Goal: Information Seeking & Learning: Learn about a topic

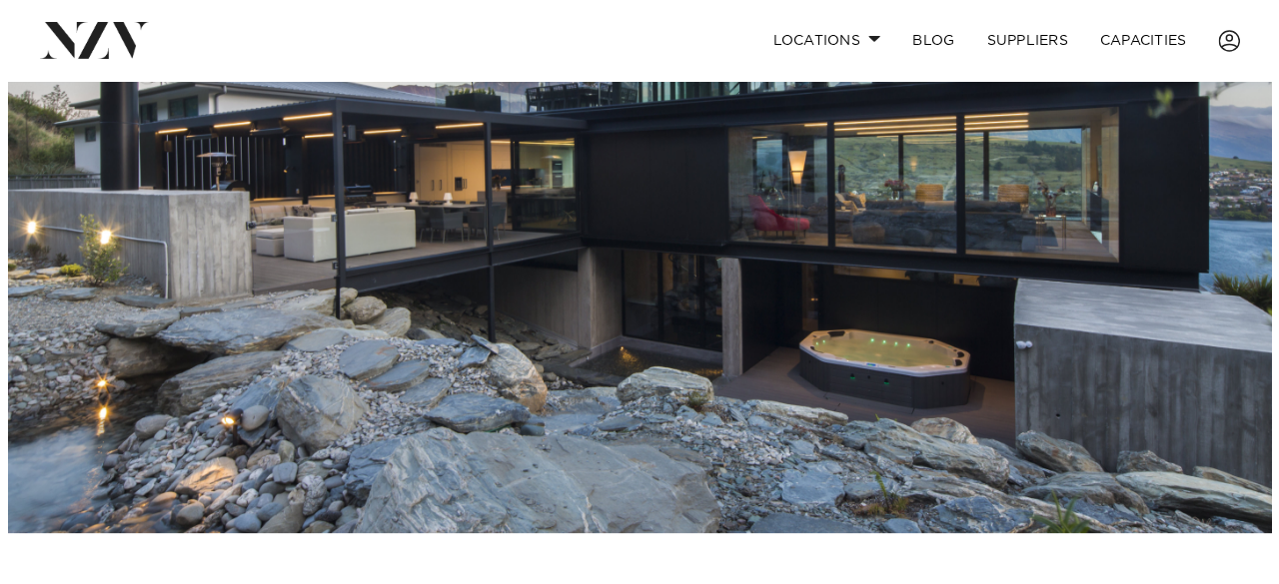
scroll to position [137, 0]
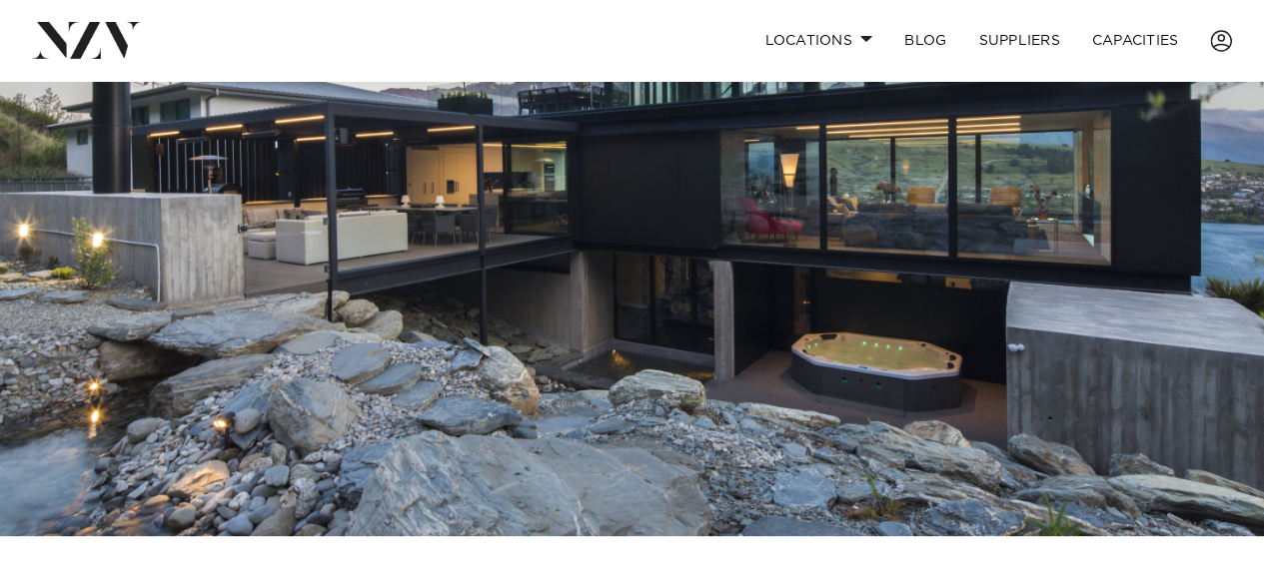
click at [709, 197] on img at bounding box center [632, 240] width 1264 height 592
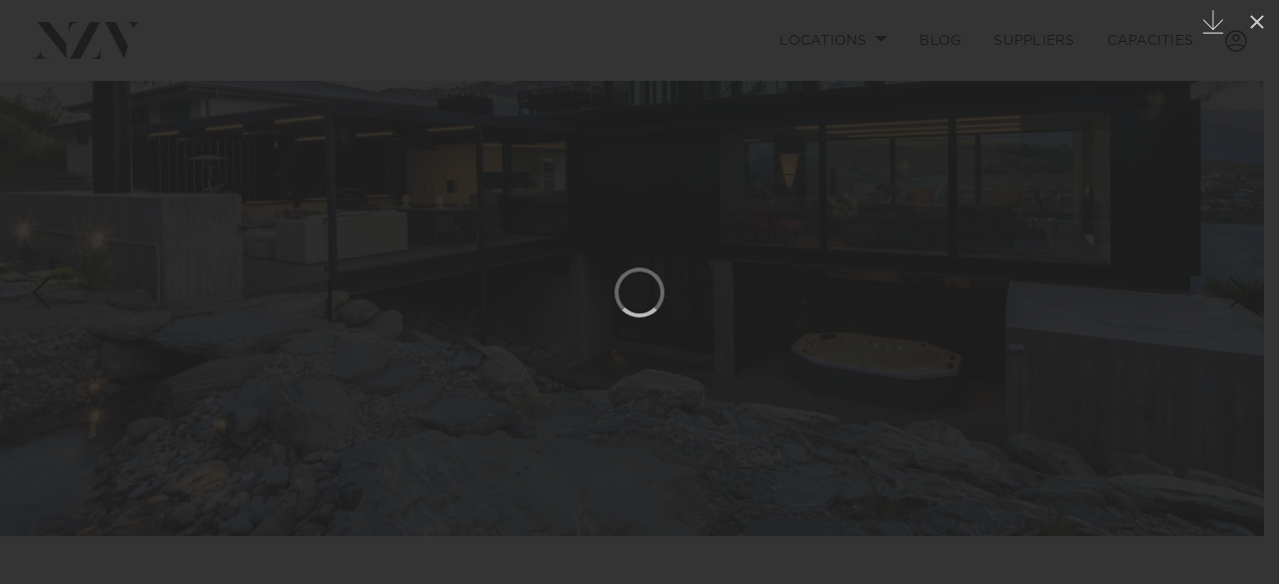
click at [746, 208] on div at bounding box center [639, 292] width 1279 height 584
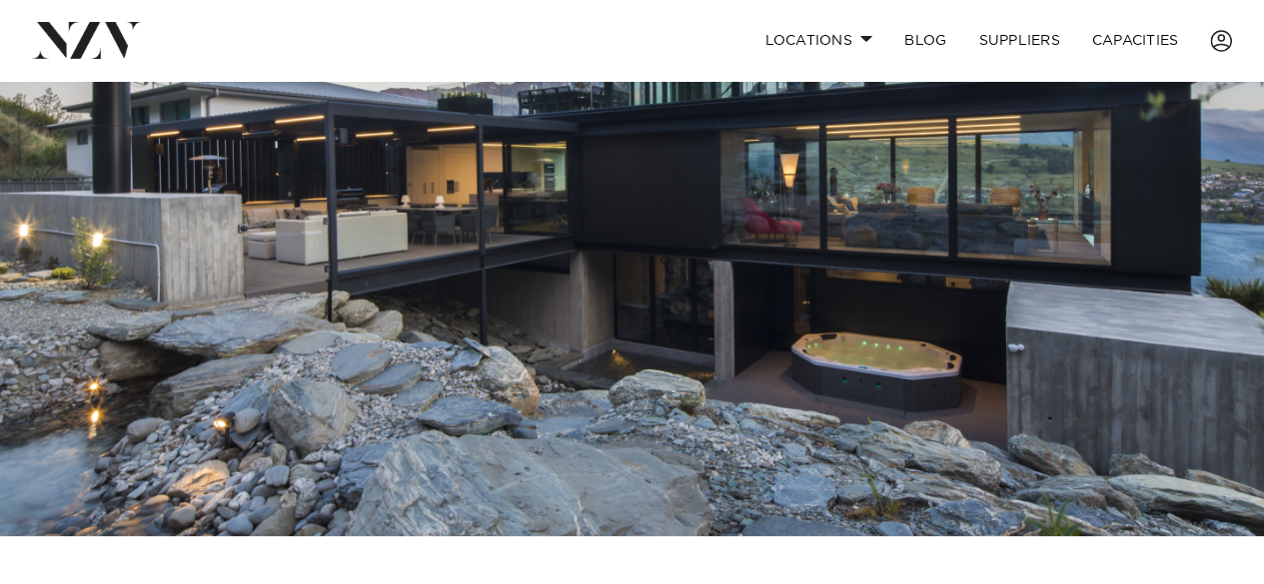
click at [817, 313] on img at bounding box center [632, 240] width 1264 height 592
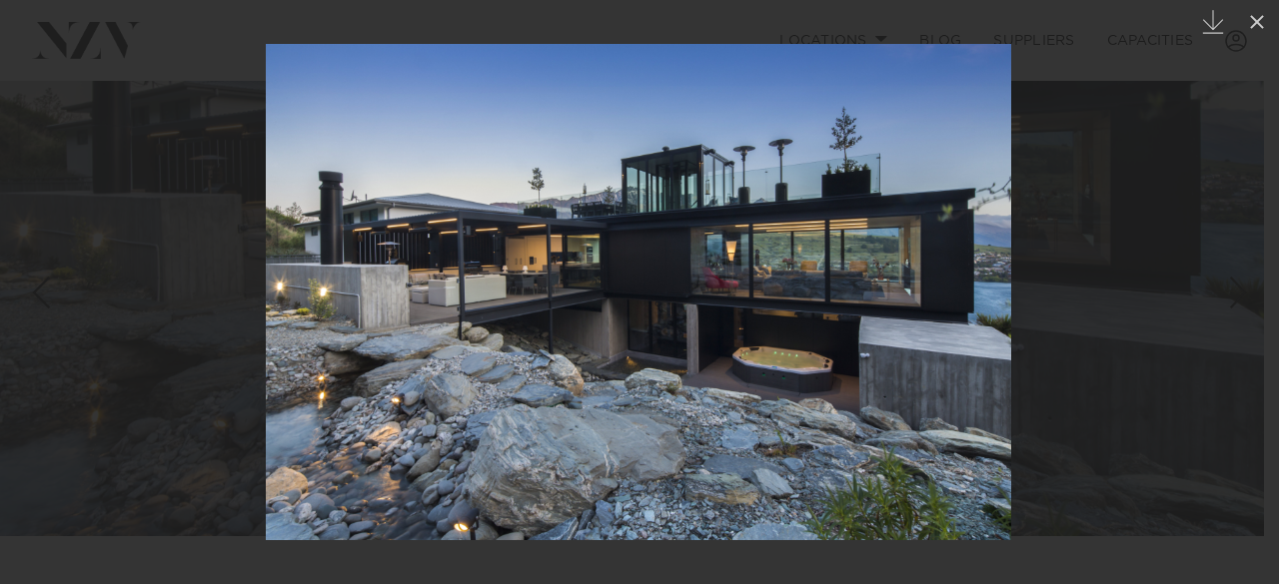
click at [1139, 234] on div at bounding box center [639, 292] width 1279 height 584
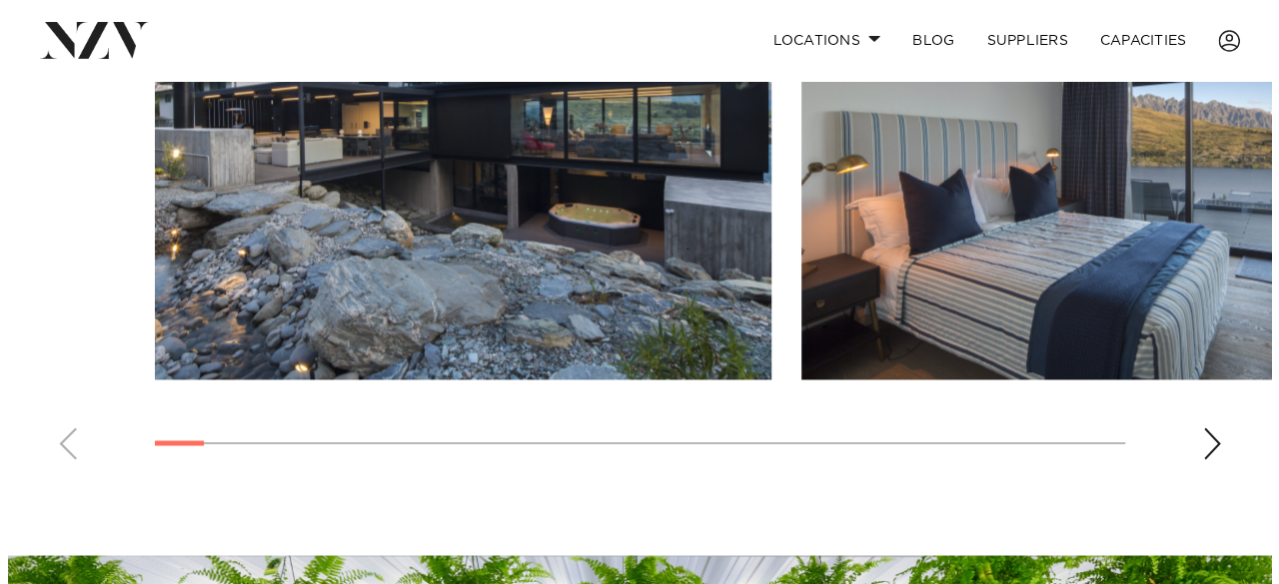
scroll to position [1404, 0]
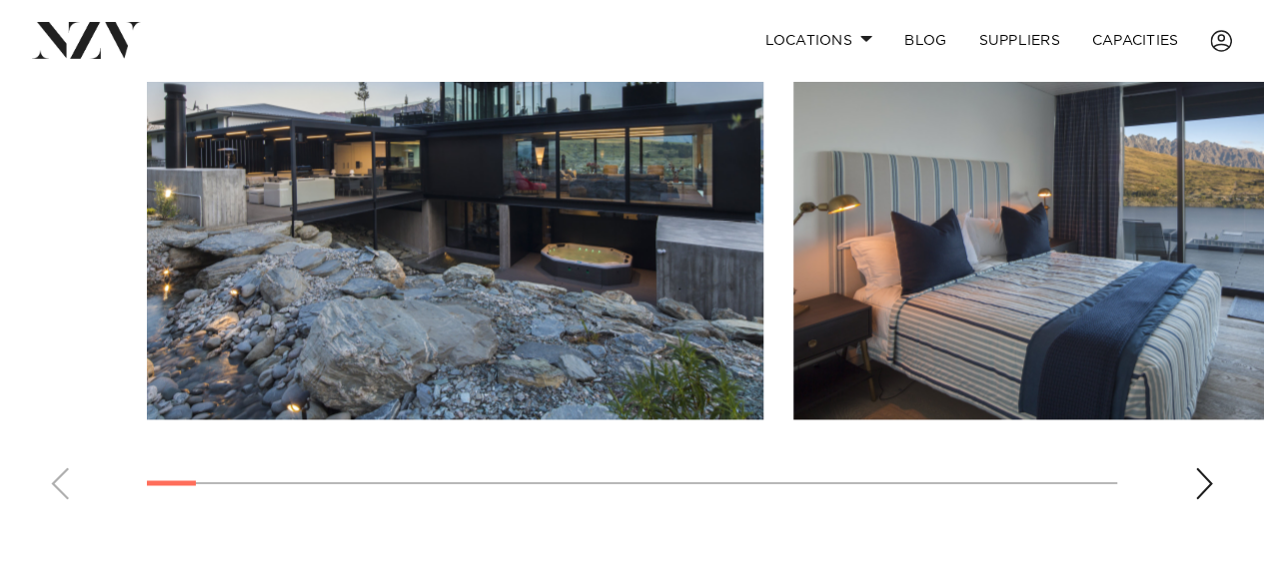
click at [1180, 463] on swiper-container at bounding box center [632, 241] width 1264 height 548
click at [1199, 468] on div "Next slide" at bounding box center [1204, 483] width 20 height 32
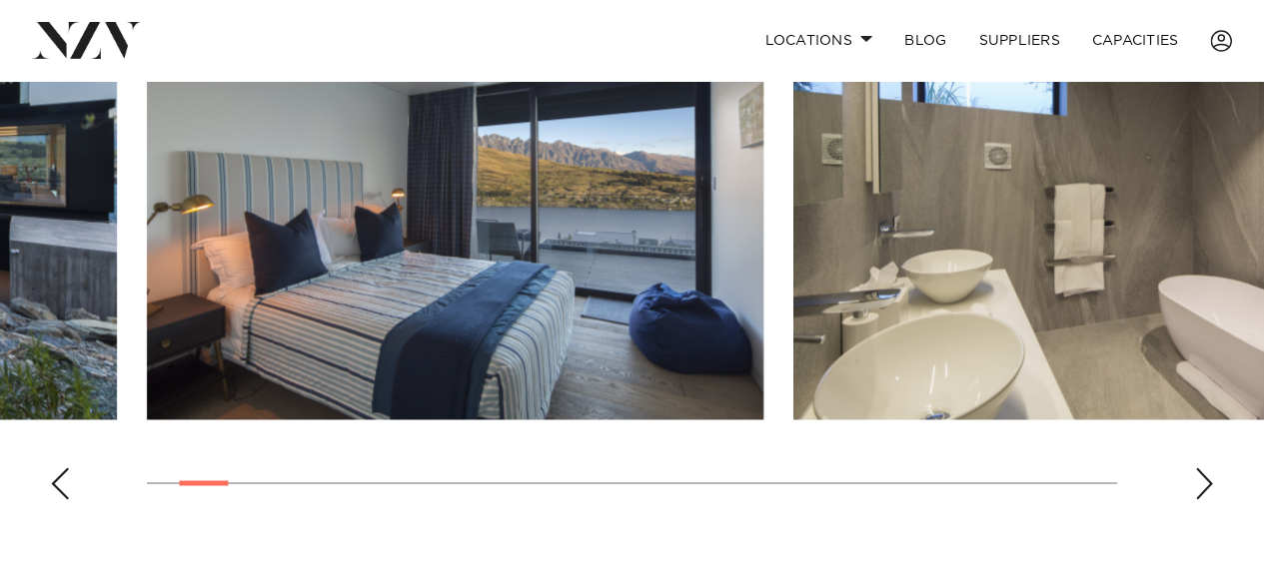
click at [1199, 468] on div "Next slide" at bounding box center [1204, 483] width 20 height 32
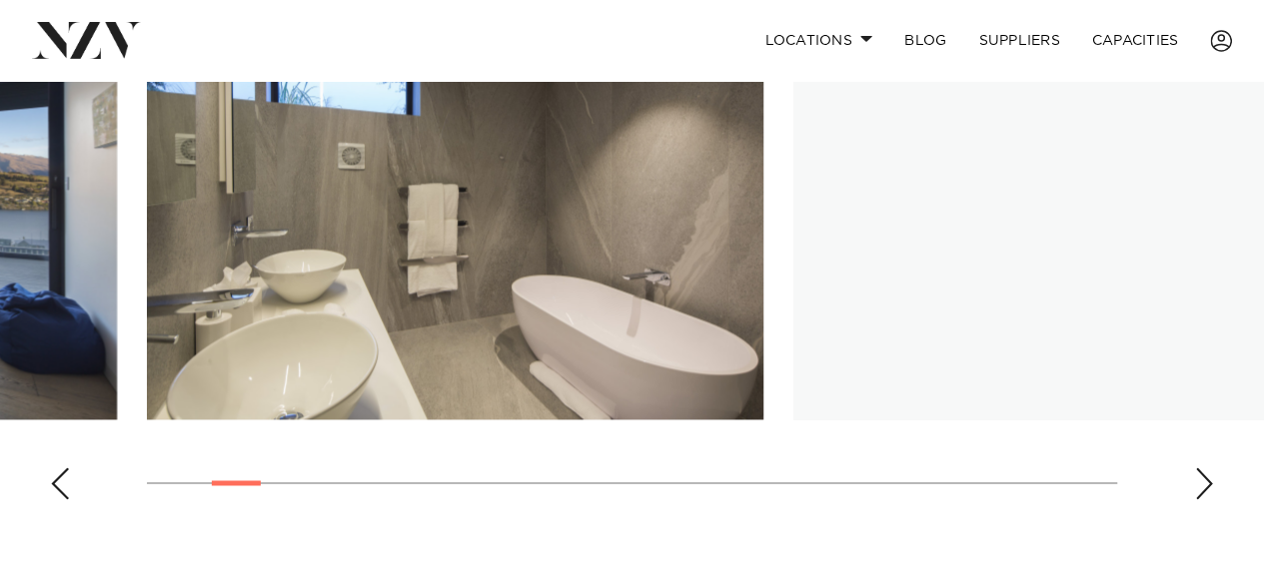
click at [1199, 468] on div "Next slide" at bounding box center [1204, 483] width 20 height 32
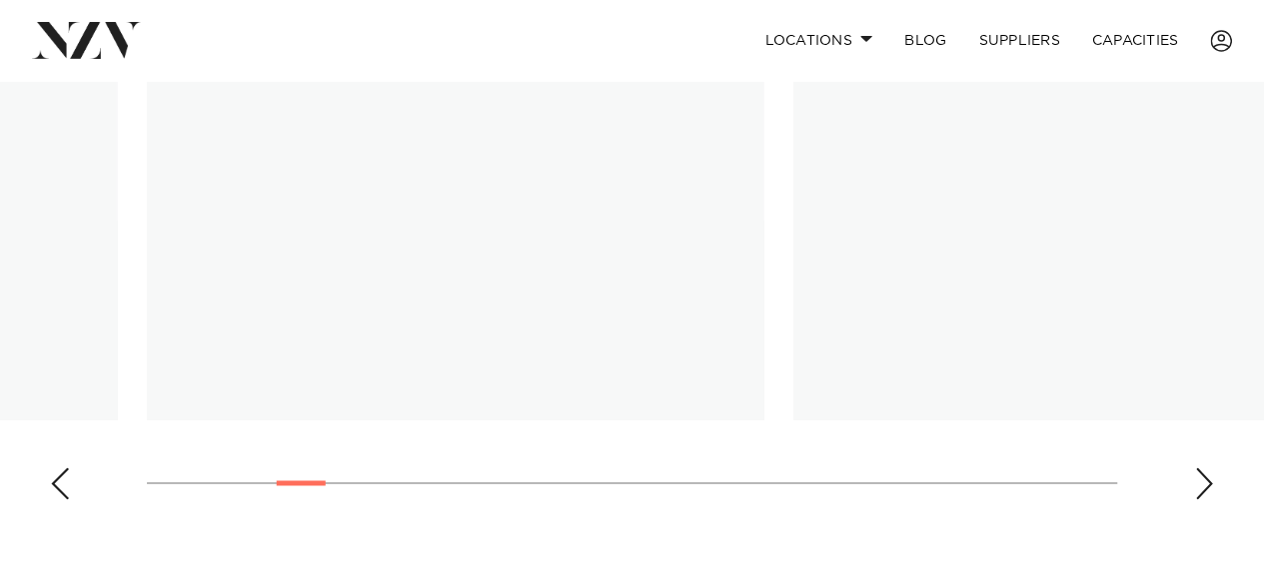
click at [1199, 468] on div "Next slide" at bounding box center [1204, 483] width 20 height 32
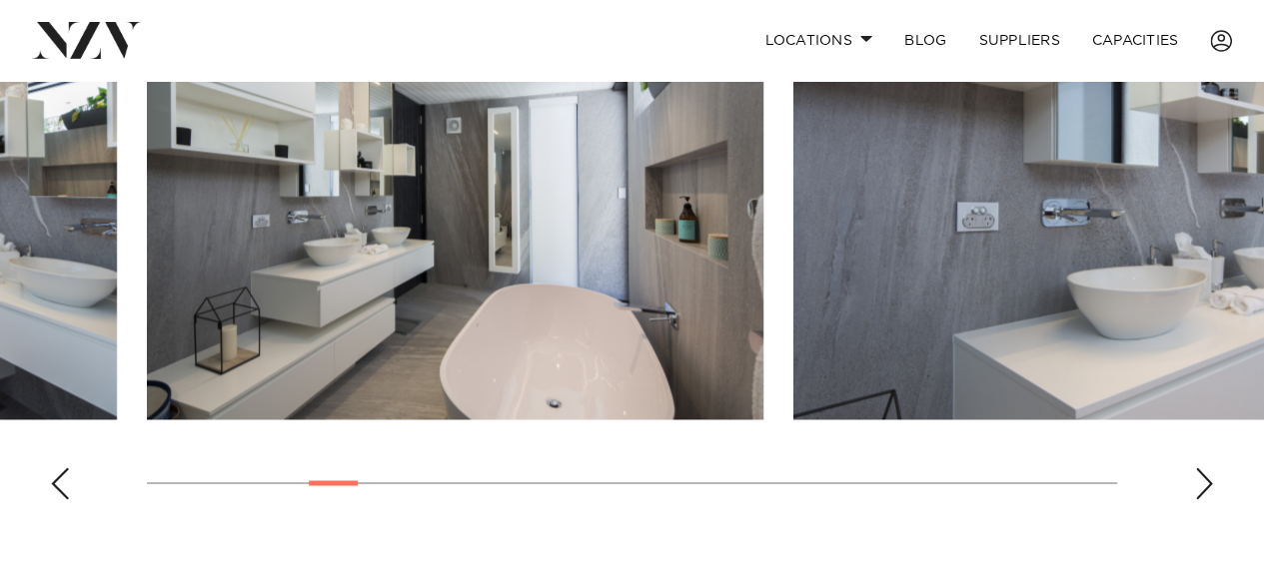
click at [1199, 468] on div "Next slide" at bounding box center [1204, 483] width 20 height 32
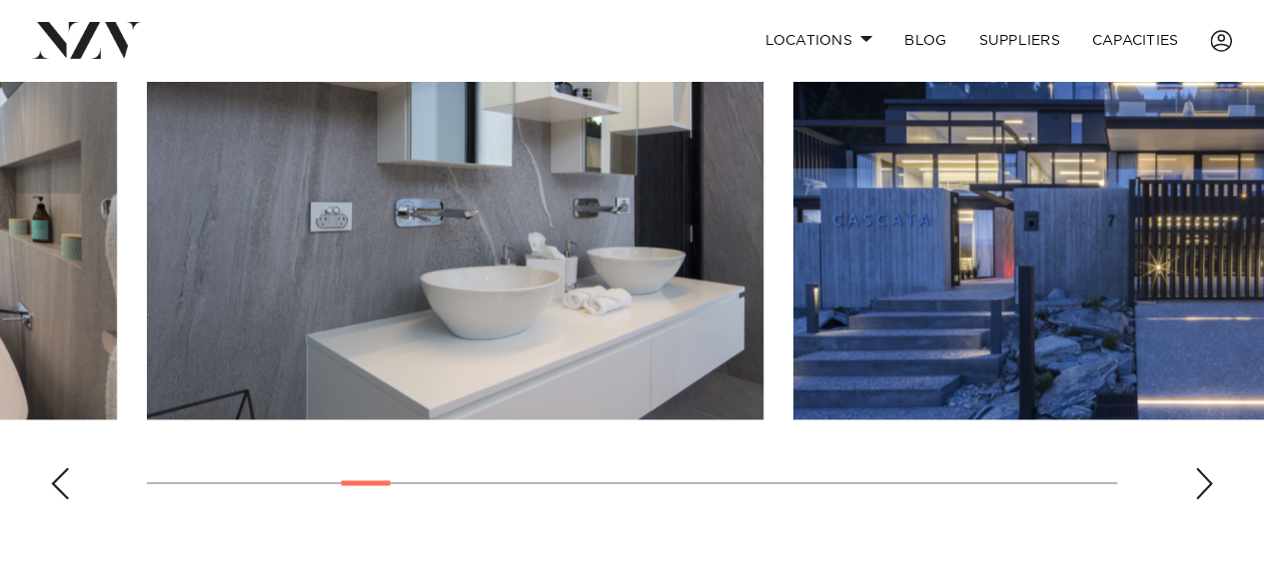
click at [1199, 468] on div "Next slide" at bounding box center [1204, 483] width 20 height 32
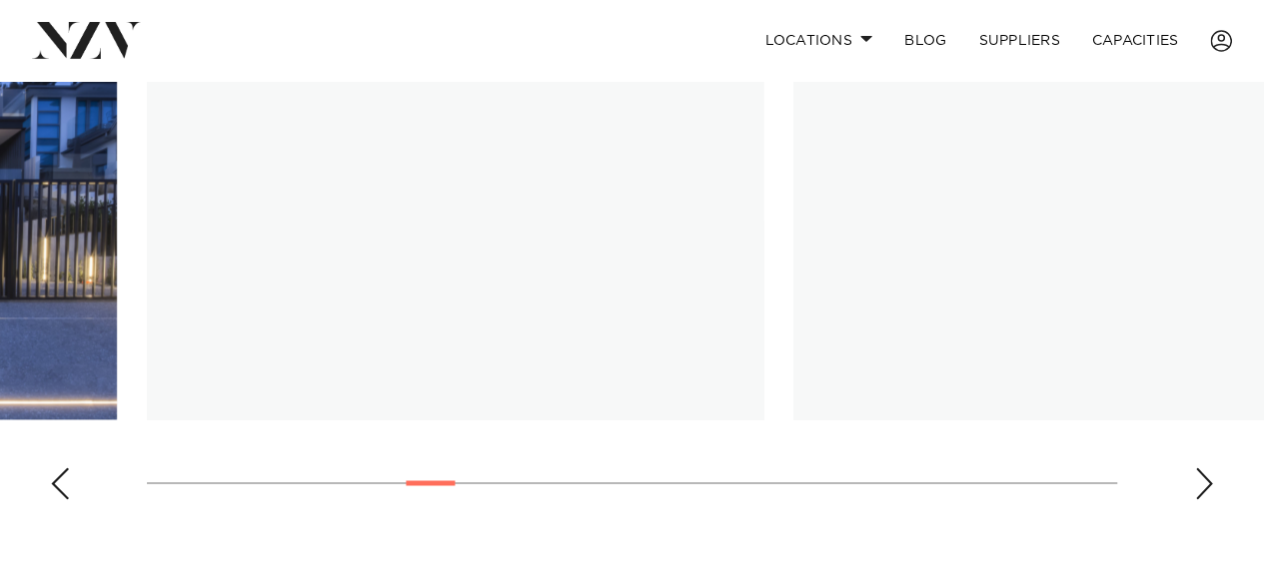
click at [1199, 468] on div "Next slide" at bounding box center [1204, 483] width 20 height 32
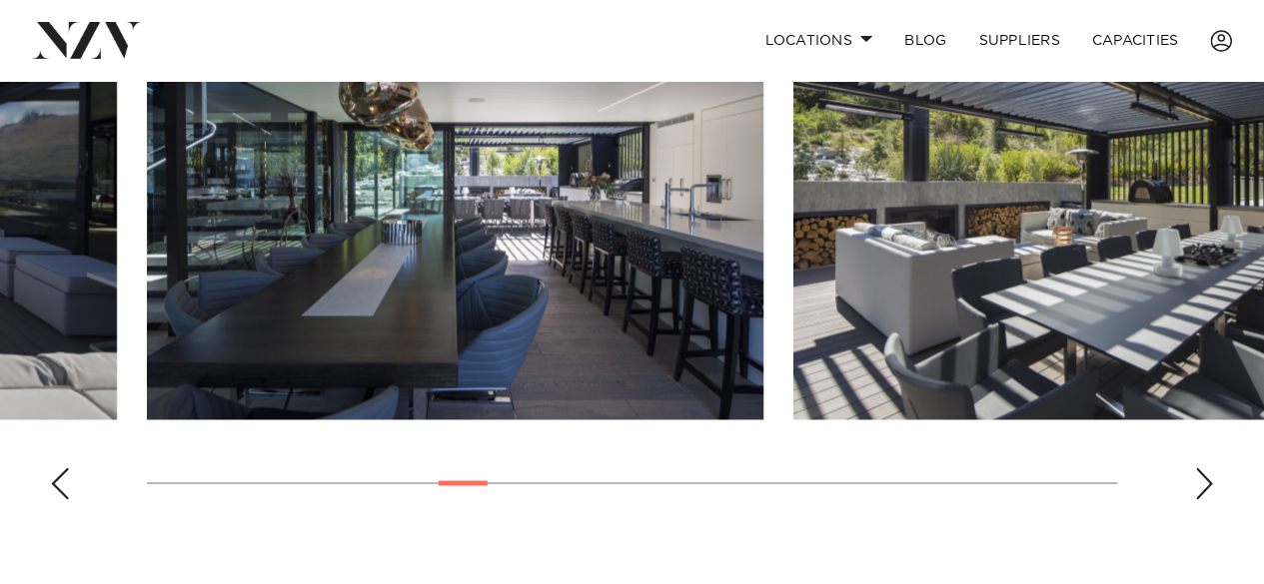
click at [68, 480] on div "Previous slide" at bounding box center [60, 483] width 20 height 32
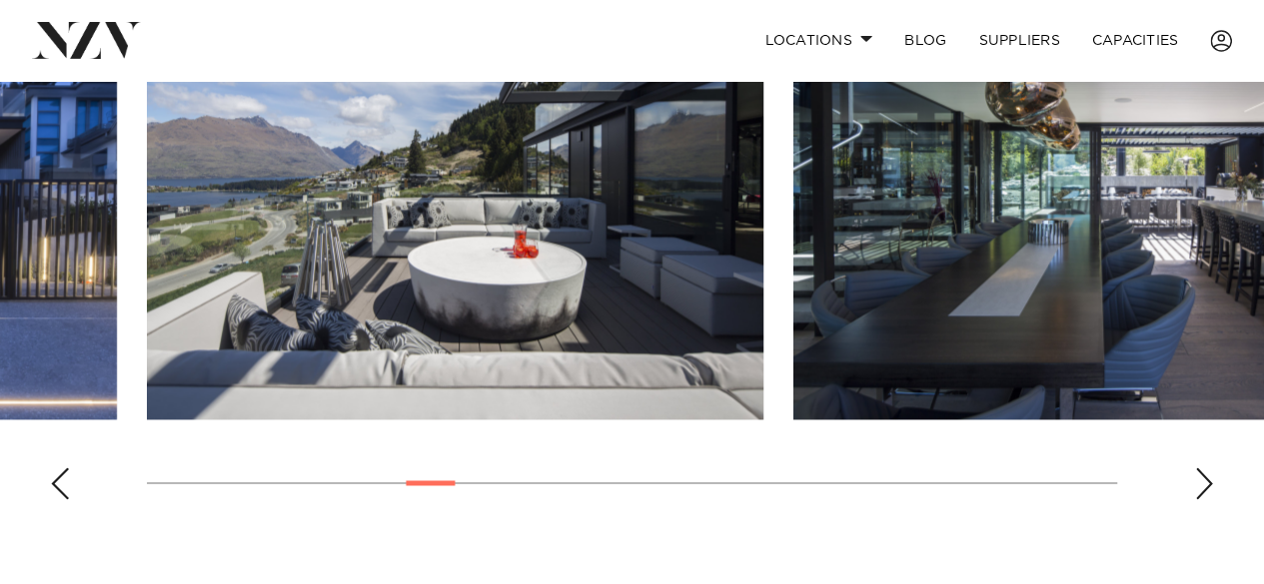
click at [68, 480] on div "Previous slide" at bounding box center [60, 483] width 20 height 32
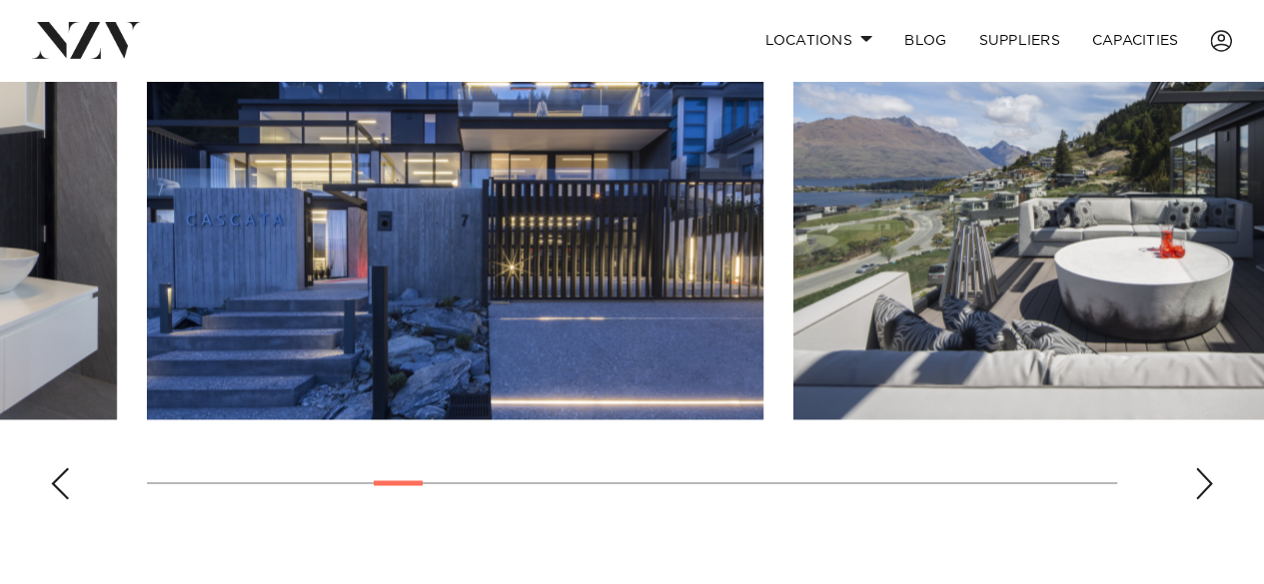
click at [376, 299] on img "8 / 30" at bounding box center [455, 193] width 616 height 453
